Goal: Transaction & Acquisition: Purchase product/service

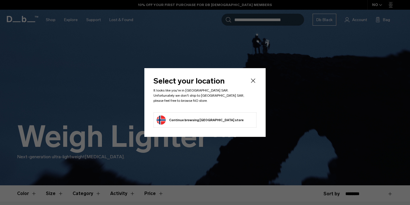
scroll to position [111, 0]
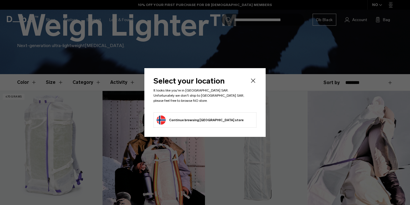
click at [253, 82] on icon "Close" at bounding box center [253, 80] width 7 height 7
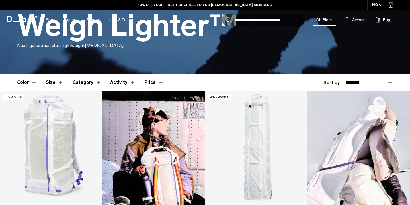
scroll to position [0, 0]
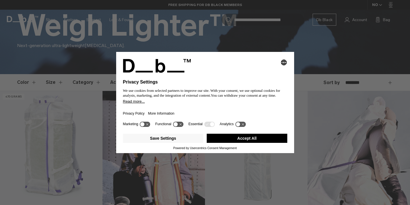
click at [246, 141] on button "Accept All" at bounding box center [247, 137] width 81 height 9
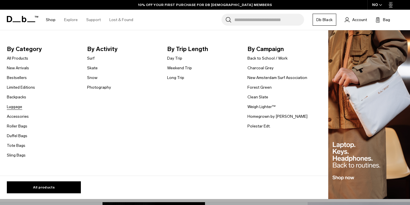
click at [17, 106] on link "Luggage" at bounding box center [14, 107] width 15 height 6
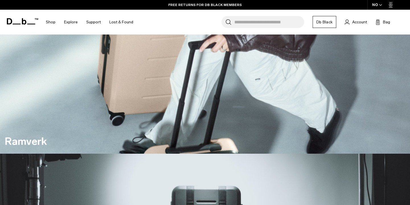
scroll to position [276, 0]
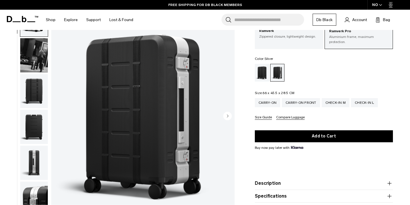
scroll to position [40, 0]
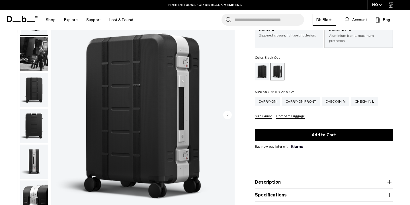
click at [259, 72] on div "Black Out" at bounding box center [262, 72] width 15 height 18
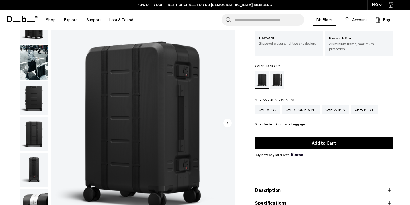
scroll to position [32, 0]
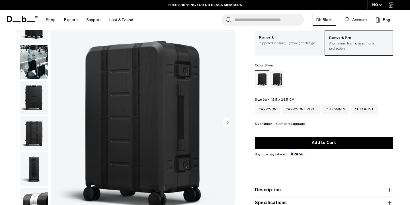
click at [275, 77] on div "Silver" at bounding box center [277, 79] width 15 height 18
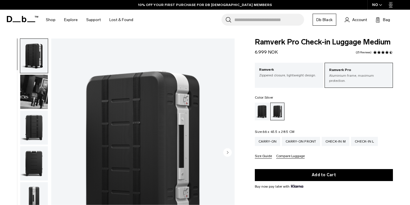
click at [42, 88] on img "button" at bounding box center [34, 92] width 28 height 34
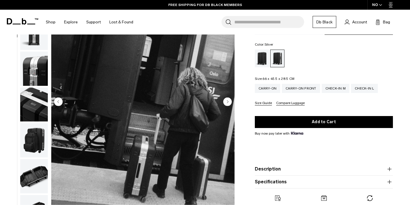
scroll to position [21, 0]
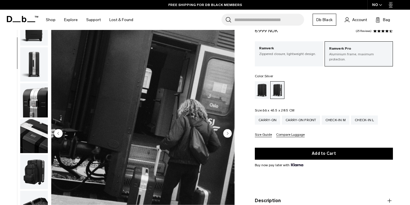
click at [38, 63] on img "button" at bounding box center [34, 64] width 28 height 34
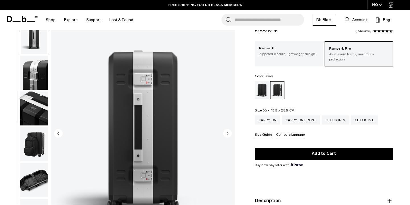
click at [35, 70] on img "button" at bounding box center [34, 72] width 28 height 34
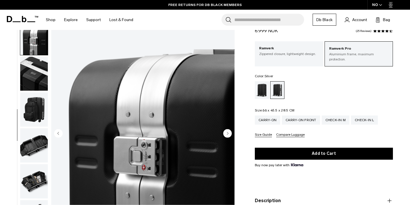
scroll to position [179, 0]
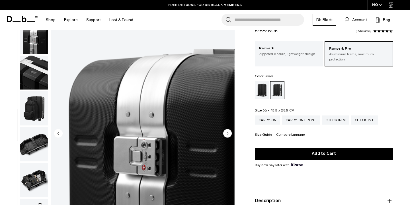
click at [36, 103] on img "button" at bounding box center [34, 108] width 28 height 34
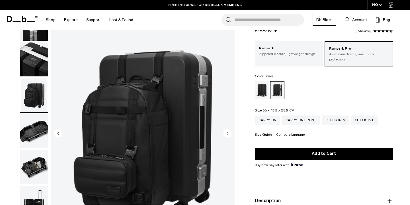
scroll to position [199, 0]
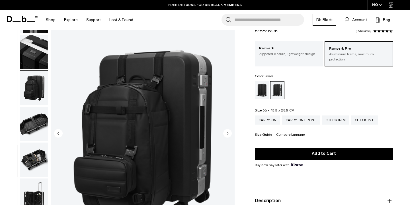
click at [37, 118] on img "button" at bounding box center [34, 123] width 28 height 34
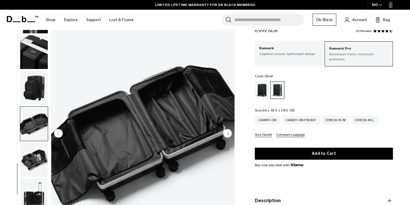
click at [37, 154] on img "button" at bounding box center [34, 159] width 28 height 34
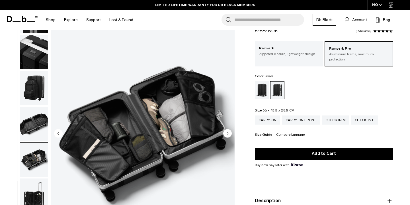
click at [38, 192] on img "button" at bounding box center [34, 195] width 28 height 34
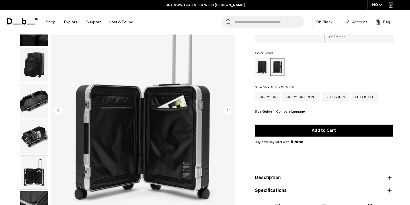
scroll to position [0, 0]
